Goal: Task Accomplishment & Management: Complete application form

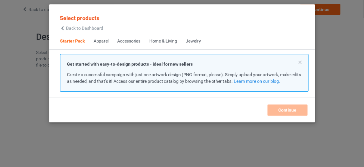
click at [93, 28] on span "Back to Dashboard" at bounding box center [84, 28] width 37 height 5
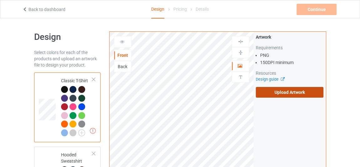
click at [270, 94] on label "Upload Artwork" at bounding box center [290, 92] width 68 height 11
click at [0, 0] on input "Upload Artwork" at bounding box center [0, 0] width 0 height 0
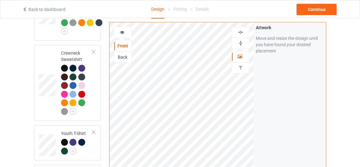
scroll to position [239, 0]
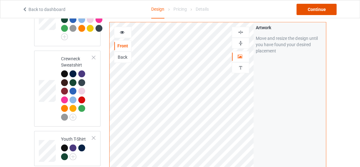
click at [312, 8] on div "Continue" at bounding box center [317, 9] width 40 height 11
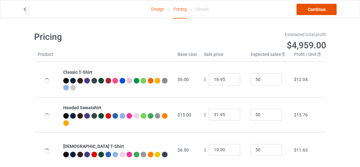
click at [312, 8] on link "Continue" at bounding box center [317, 9] width 40 height 11
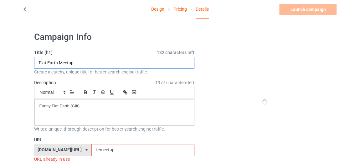
drag, startPoint x: 81, startPoint y: 62, endPoint x: 15, endPoint y: 65, distance: 66.5
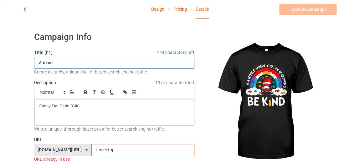
click at [37, 62] on input "Autism" at bounding box center [114, 63] width 161 height 12
click at [70, 59] on input "Autism" at bounding box center [114, 63] width 161 height 12
click at [78, 63] on input "[MEDICAL_DATA] awareness MMonth" at bounding box center [114, 63] width 161 height 12
click at [55, 63] on input "[MEDICAL_DATA] awareness Month" at bounding box center [114, 63] width 161 height 12
drag, startPoint x: 106, startPoint y: 61, endPoint x: 3, endPoint y: 63, distance: 103.1
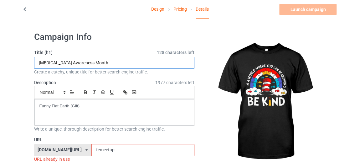
type input "[MEDICAL_DATA] Awareness Month"
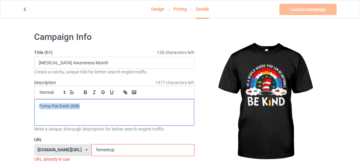
drag, startPoint x: 94, startPoint y: 108, endPoint x: 5, endPoint y: 112, distance: 88.4
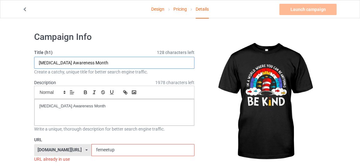
drag, startPoint x: 52, startPoint y: 63, endPoint x: 24, endPoint y: 63, distance: 27.6
drag, startPoint x: 96, startPoint y: 151, endPoint x: 61, endPoint y: 149, distance: 34.8
click at [62, 149] on div "[DOMAIN_NAME][URL] [DOMAIN_NAME][URL] 587d0d41cee36fd012c64a69 femeetup" at bounding box center [114, 150] width 161 height 12
paste input "Autism"
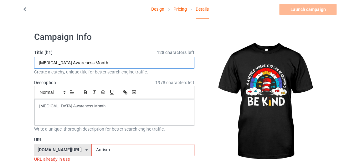
click at [61, 65] on input "[MEDICAL_DATA] Awareness Month" at bounding box center [114, 63] width 161 height 12
click at [110, 150] on input "Autism" at bounding box center [142, 150] width 103 height 12
paste input "Awareness"
click at [76, 62] on input "[MEDICAL_DATA] Awareness Month" at bounding box center [114, 63] width 161 height 12
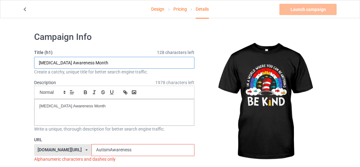
click at [76, 62] on input "[MEDICAL_DATA] Awareness Month" at bounding box center [114, 63] width 161 height 12
click at [135, 146] on input "AutismAwareness" at bounding box center [142, 150] width 103 height 12
paste input "Month"
drag, startPoint x: 135, startPoint y: 147, endPoint x: 94, endPoint y: 152, distance: 41.4
click at [94, 152] on input "AutismAwareness Month" at bounding box center [142, 150] width 103 height 12
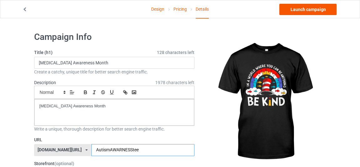
type input "AutismAWARNESStee"
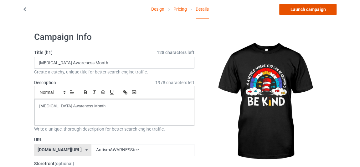
click at [321, 8] on link "Launch campaign" at bounding box center [307, 9] width 57 height 11
